Goal: Find specific page/section: Find specific page/section

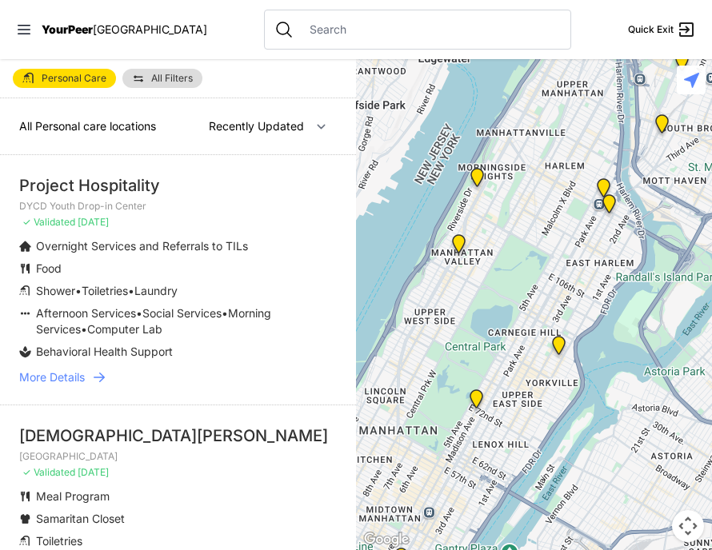
click at [557, 348] on img "Avenue Church" at bounding box center [559, 349] width 20 height 26
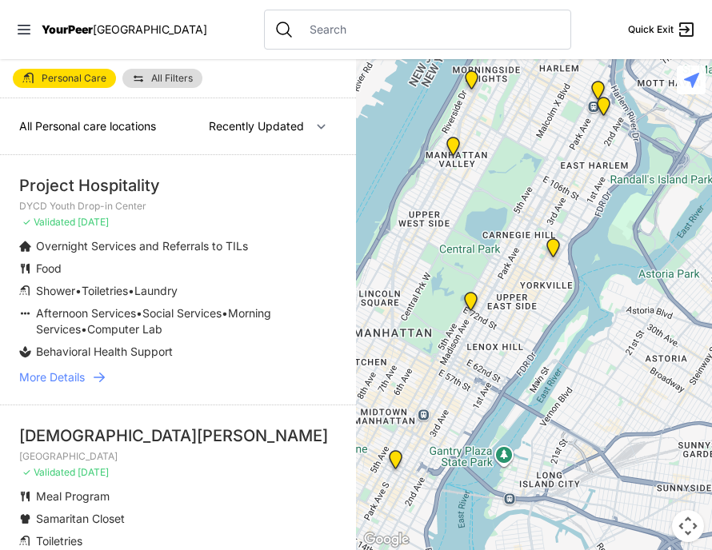
drag, startPoint x: 556, startPoint y: 303, endPoint x: 550, endPoint y: 204, distance: 99.3
click at [550, 204] on div at bounding box center [534, 304] width 356 height 491
click at [468, 303] on img "Manhattan" at bounding box center [471, 305] width 20 height 26
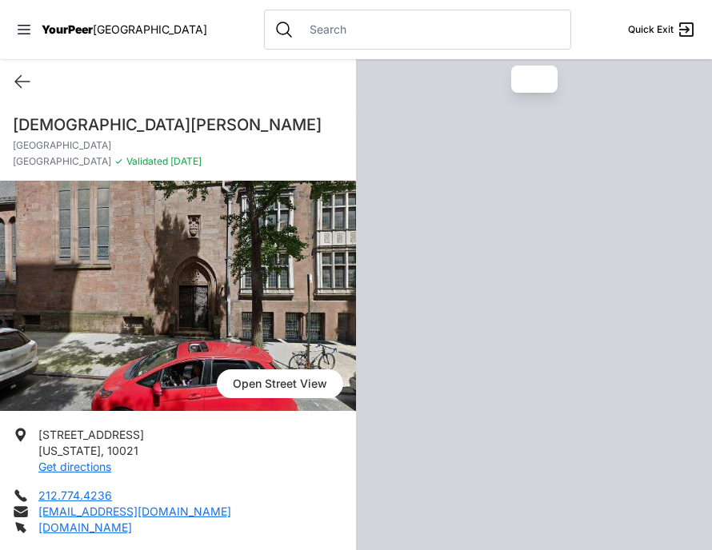
click at [473, 300] on div at bounding box center [534, 304] width 356 height 491
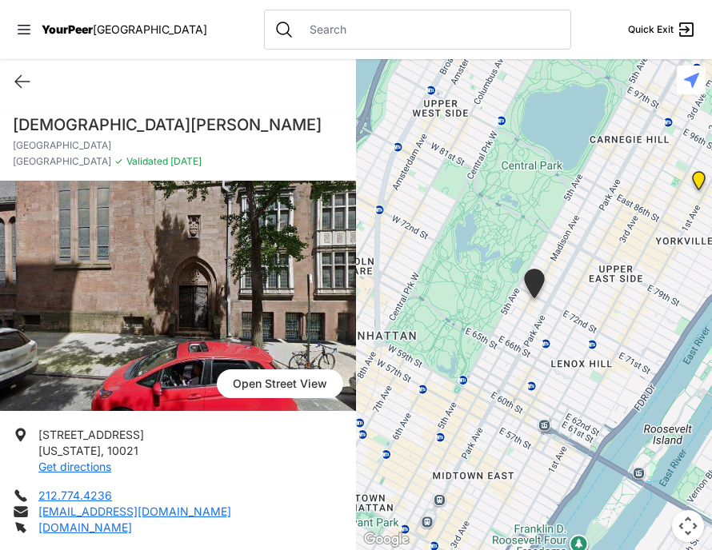
select select "recentlyUpdated"
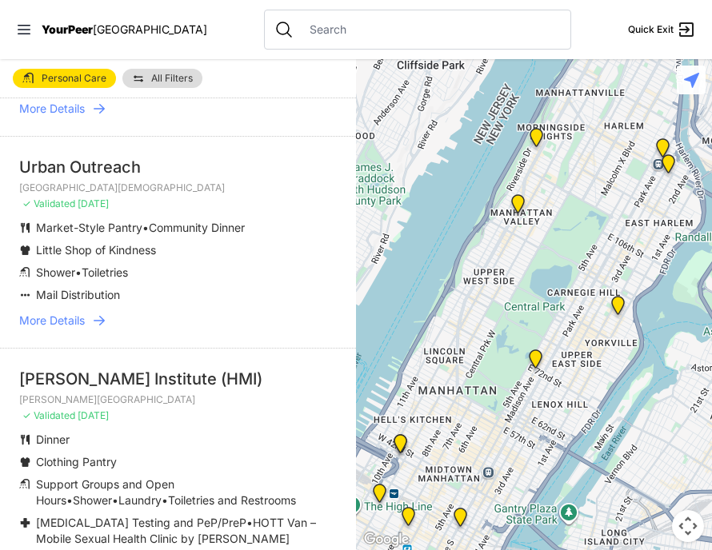
scroll to position [3136, 0]
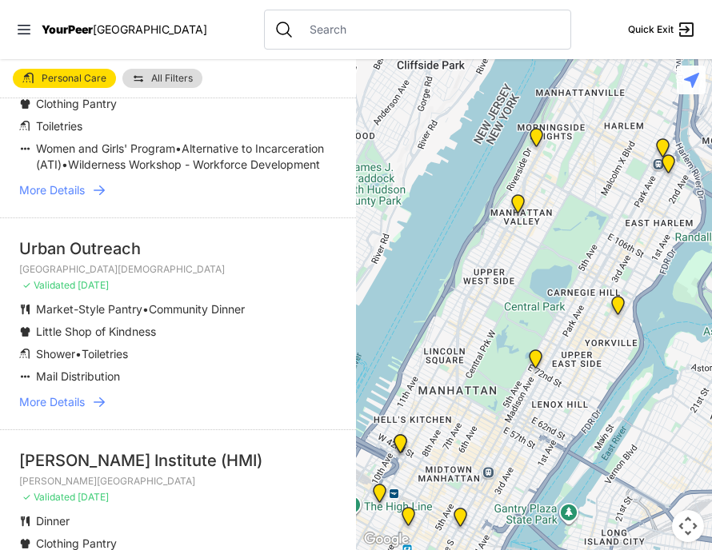
click at [69, 394] on span "More Details" at bounding box center [52, 402] width 66 height 16
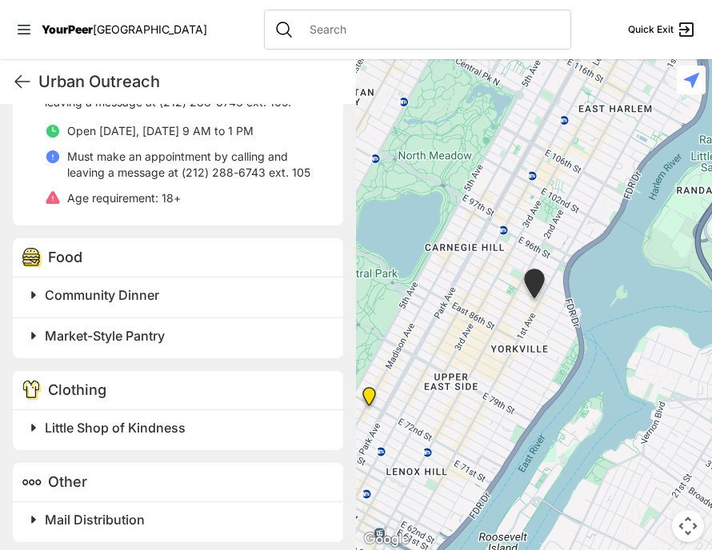
scroll to position [848, 0]
